Goal: Task Accomplishment & Management: Complete application form

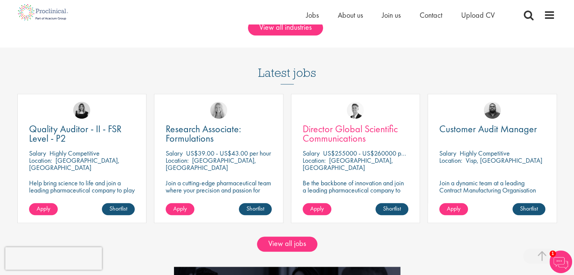
scroll to position [679, 0]
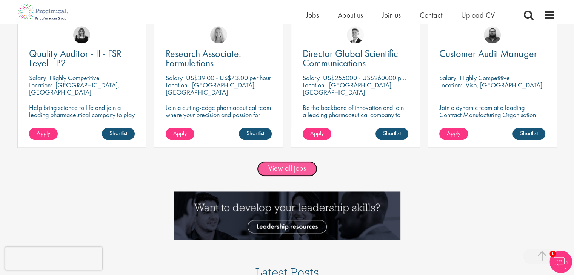
click at [310, 166] on link "View all jobs" at bounding box center [287, 168] width 60 height 15
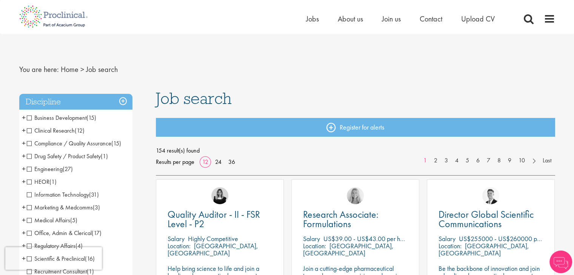
click at [92, 157] on span "Drug Safety / Product Safety" at bounding box center [64, 156] width 74 height 8
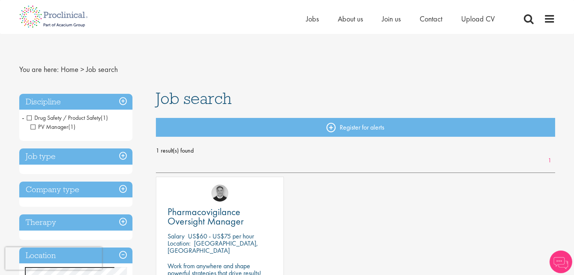
click at [33, 117] on span "Drug Safety / Product Safety" at bounding box center [64, 118] width 74 height 8
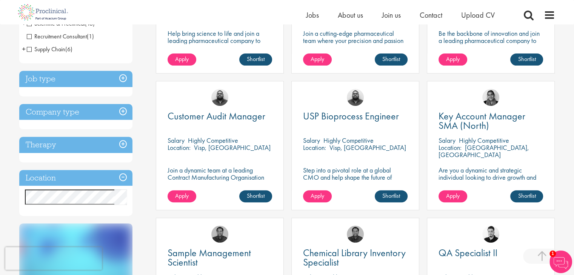
scroll to position [226, 0]
click at [71, 177] on h3 "Location" at bounding box center [75, 178] width 113 height 16
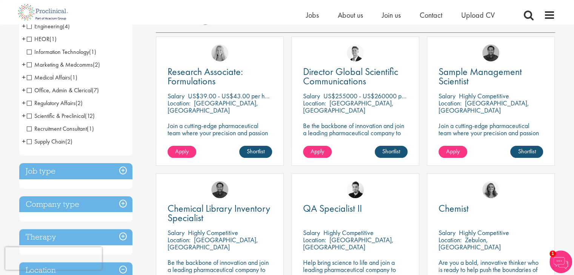
scroll to position [113, 0]
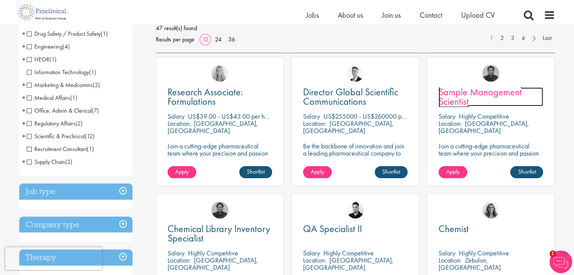
click at [497, 90] on span "Sample Management Scientist" at bounding box center [479, 97] width 83 height 22
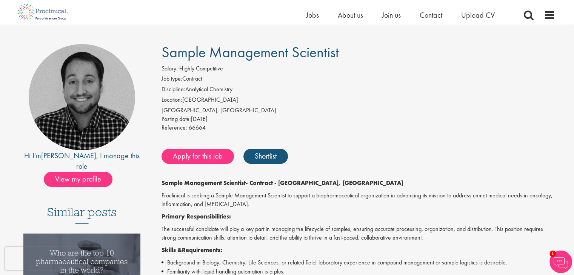
scroll to position [38, 0]
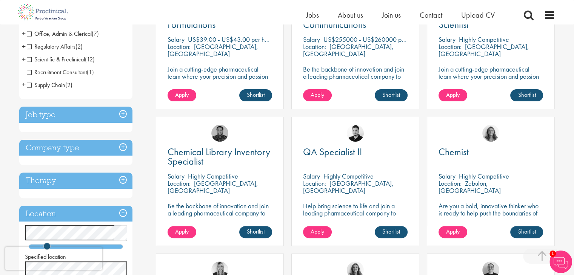
scroll to position [189, 0]
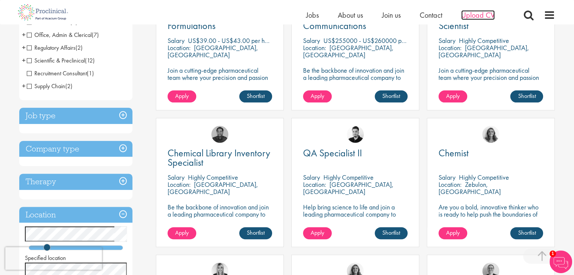
click at [483, 14] on span "Upload CV" at bounding box center [478, 15] width 34 height 10
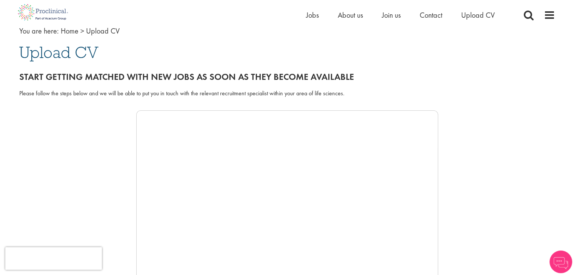
scroll to position [75, 0]
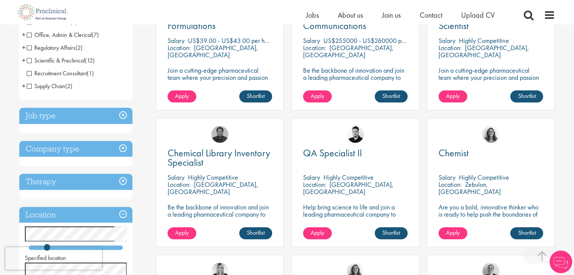
scroll to position [189, 0]
click at [470, 18] on span "Upload CV" at bounding box center [478, 15] width 34 height 10
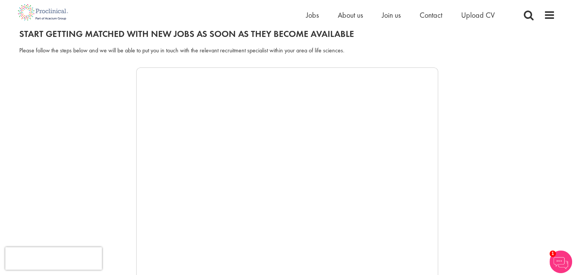
scroll to position [75, 0]
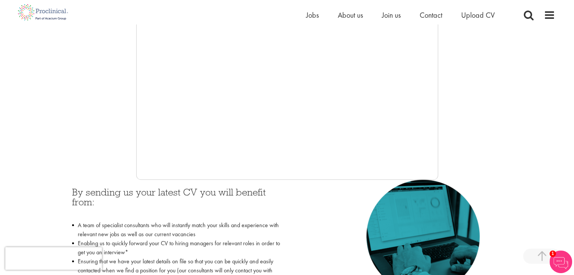
scroll to position [189, 0]
